Goal: Transaction & Acquisition: Subscribe to service/newsletter

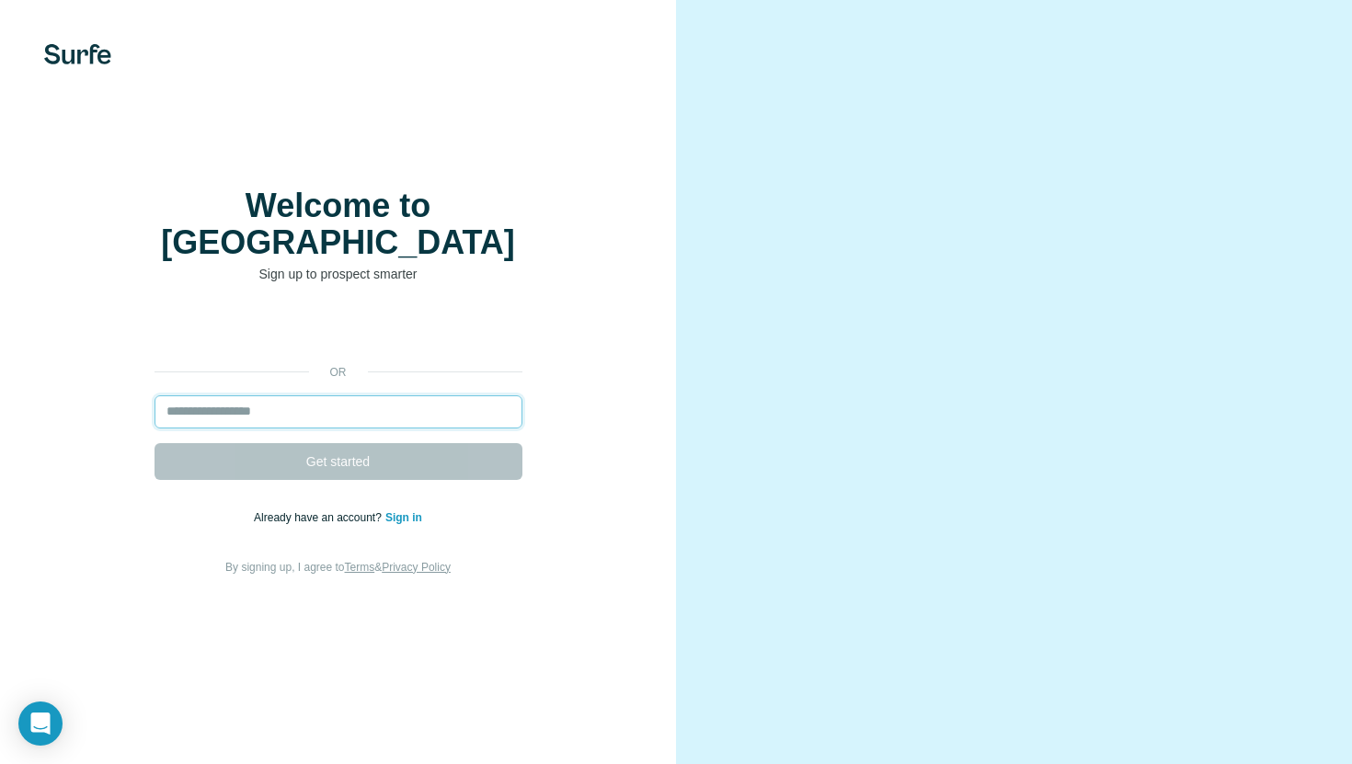
click at [277, 395] on input "email" at bounding box center [339, 411] width 368 height 33
type input "*"
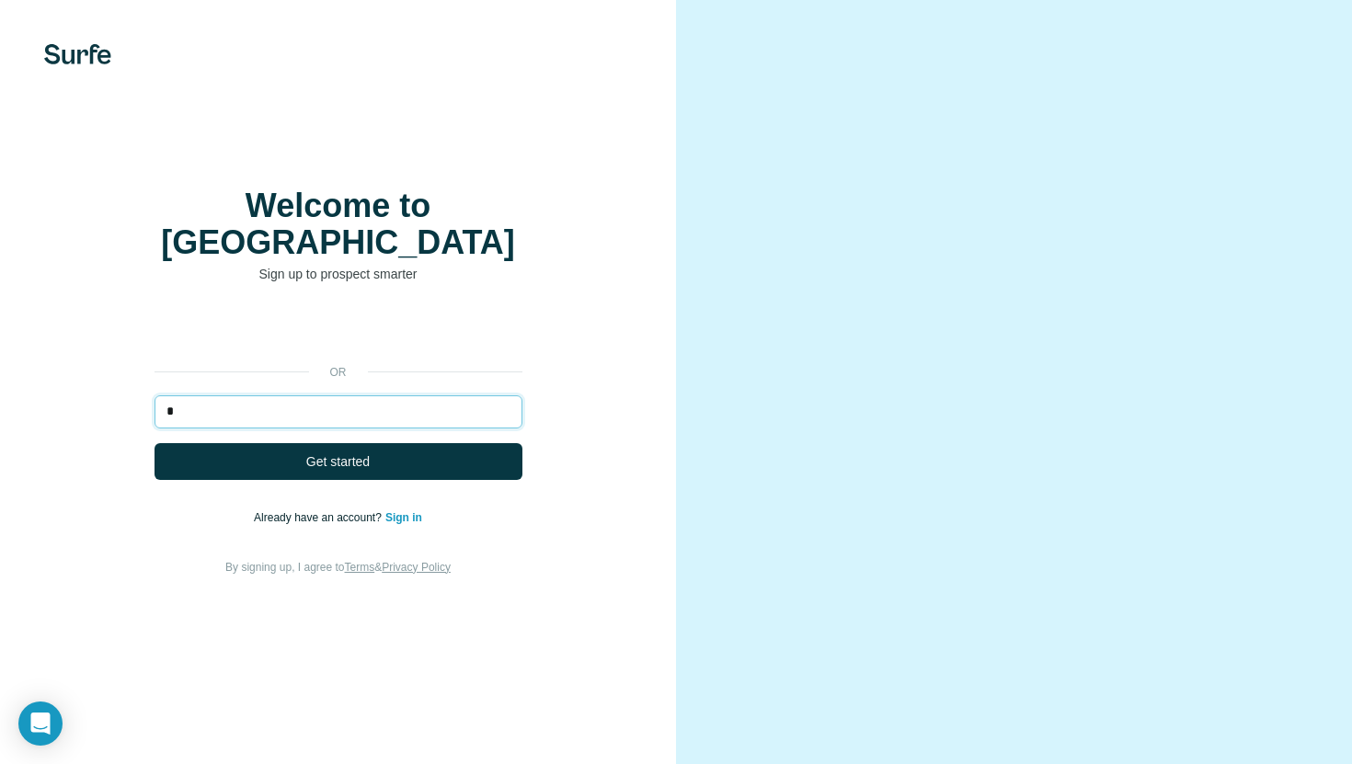
click at [253, 395] on input "*" at bounding box center [339, 411] width 368 height 33
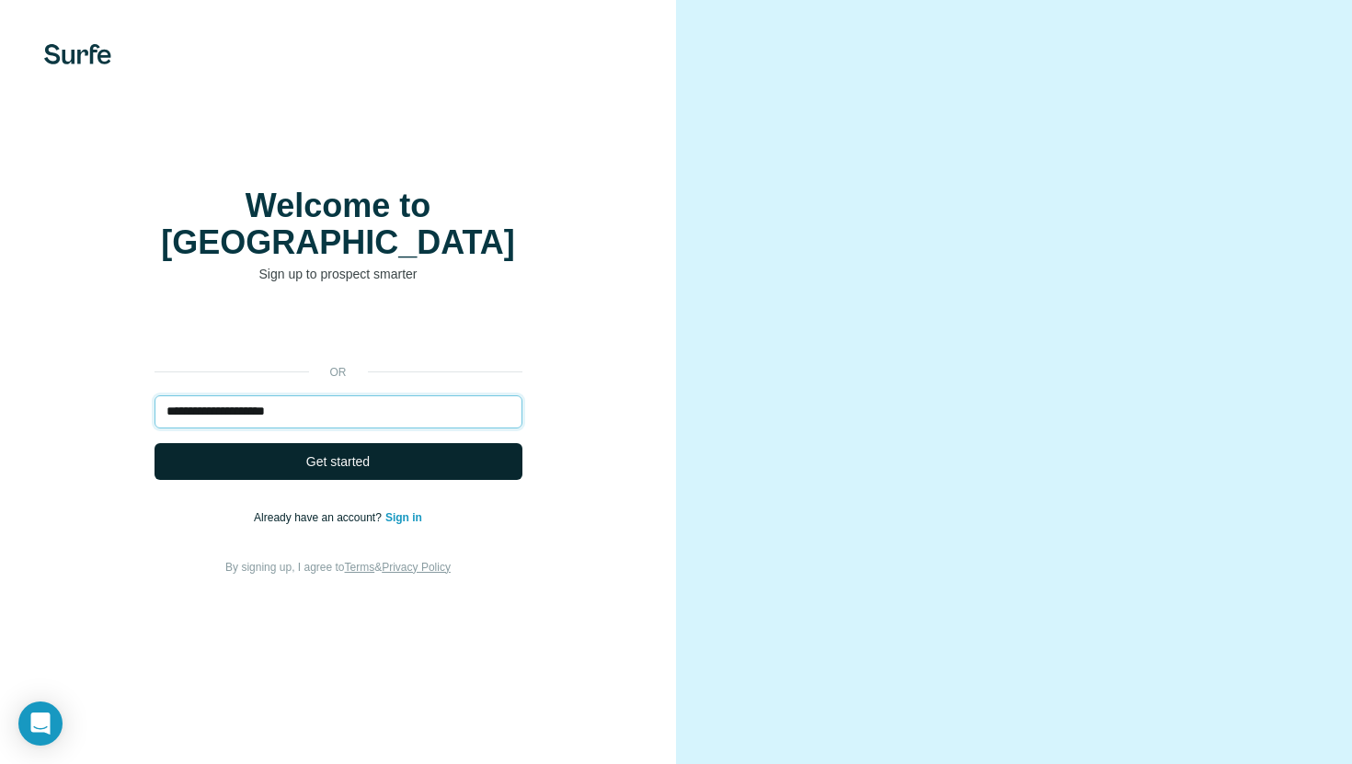
type input "**********"
click at [269, 444] on button "Get started" at bounding box center [339, 461] width 368 height 37
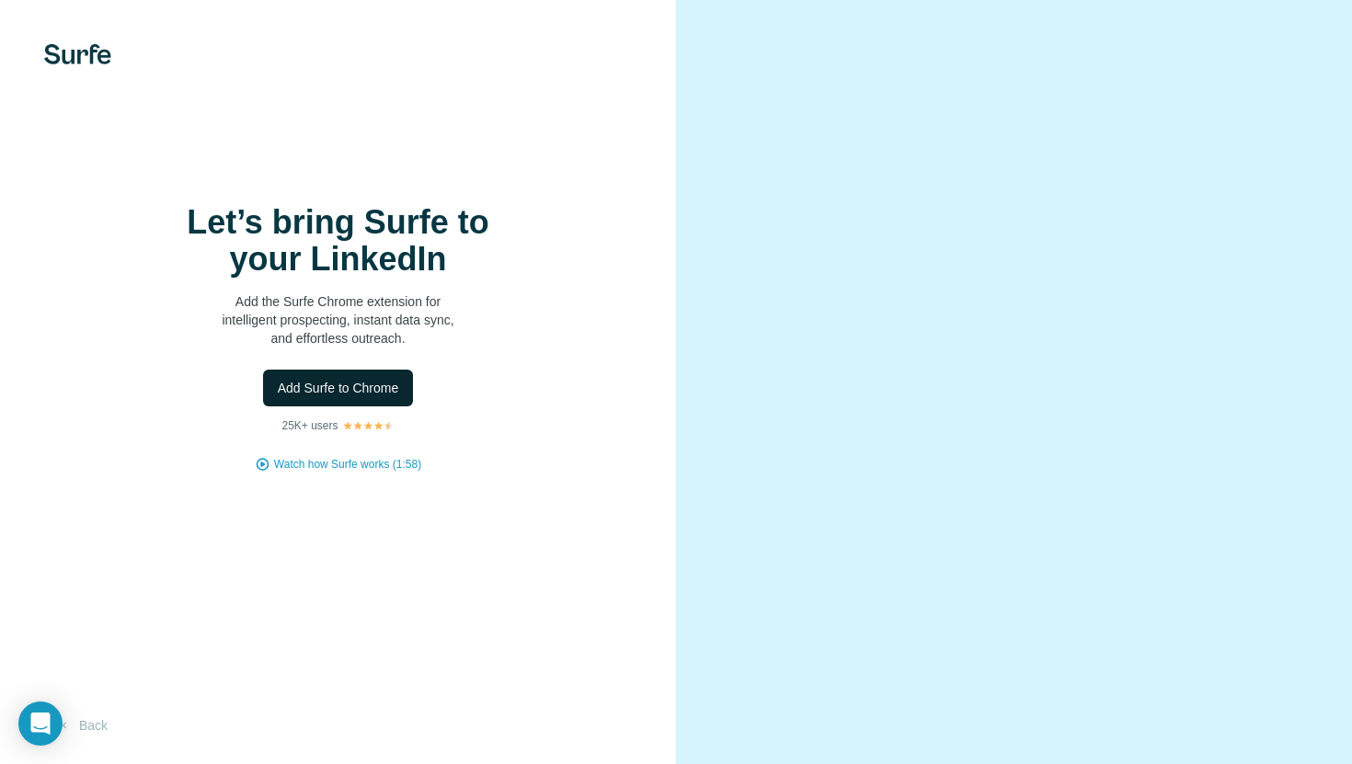
click at [369, 374] on button "Add Surfe to Chrome" at bounding box center [338, 388] width 151 height 37
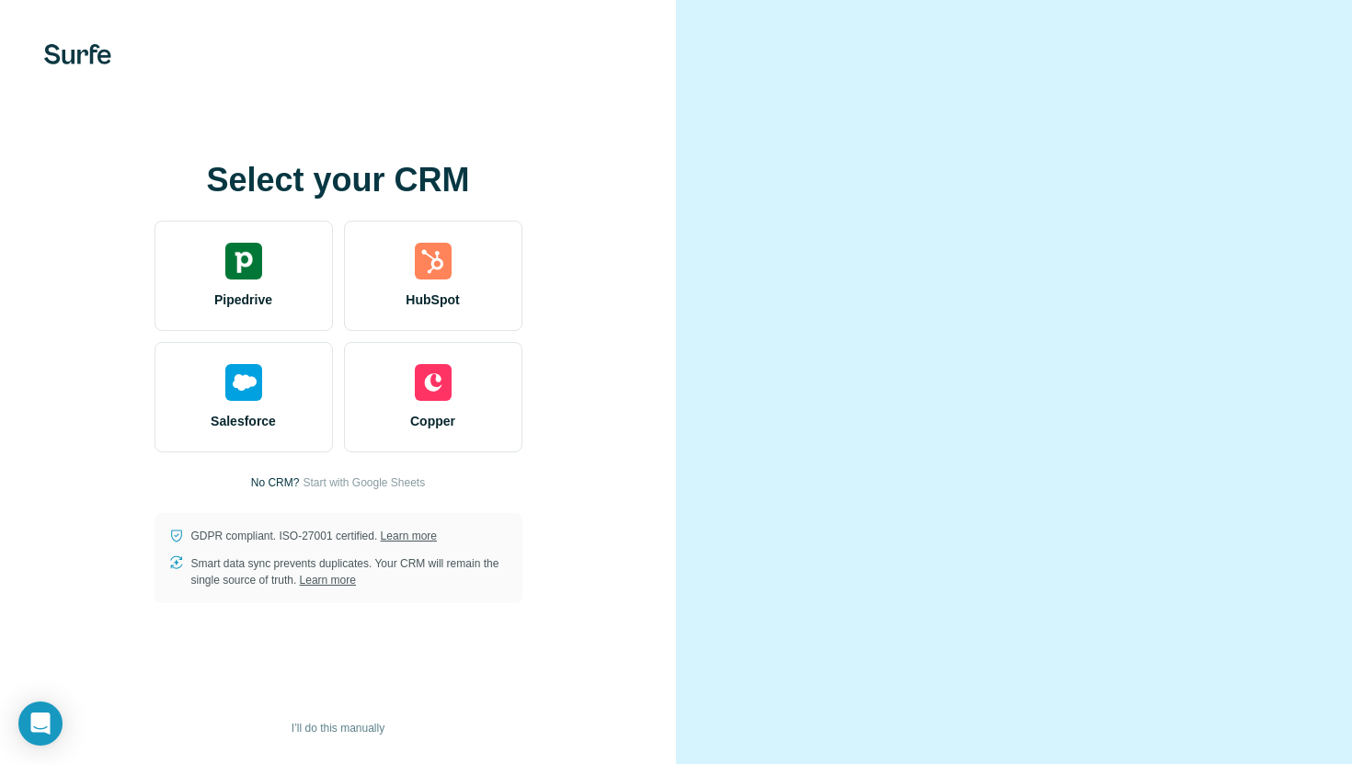
click at [748, 239] on video at bounding box center [1014, 382] width 573 height 287
